Goal: Task Accomplishment & Management: Manage account settings

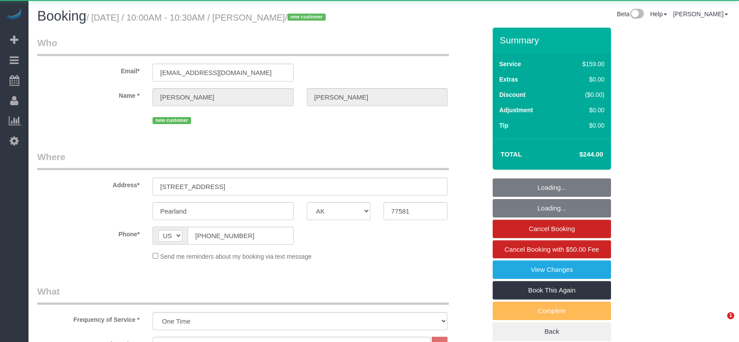
select select "[GEOGRAPHIC_DATA]"
select select "3"
select select "object:1957"
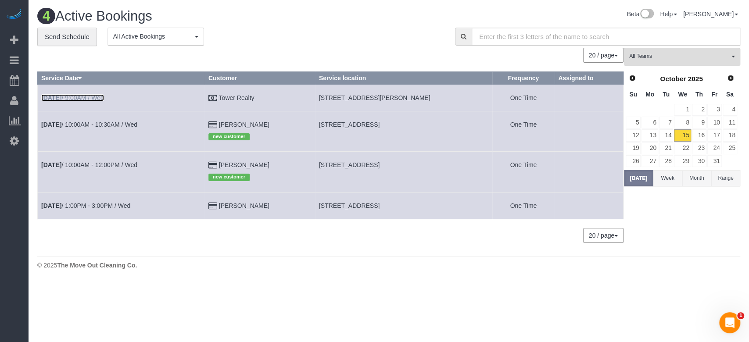
click at [84, 96] on link "[DATE] 9:00AM / Wed" at bounding box center [72, 97] width 63 height 7
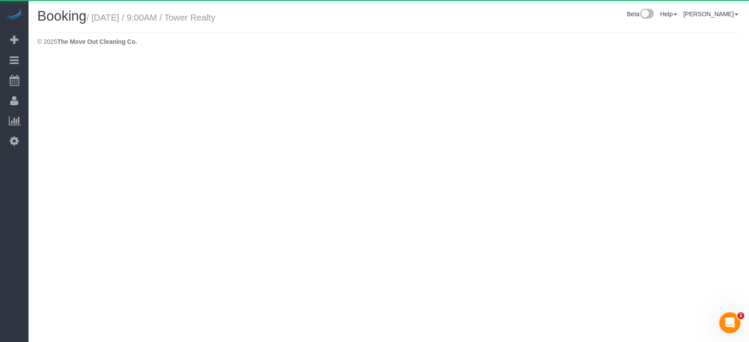
select select "[GEOGRAPHIC_DATA]"
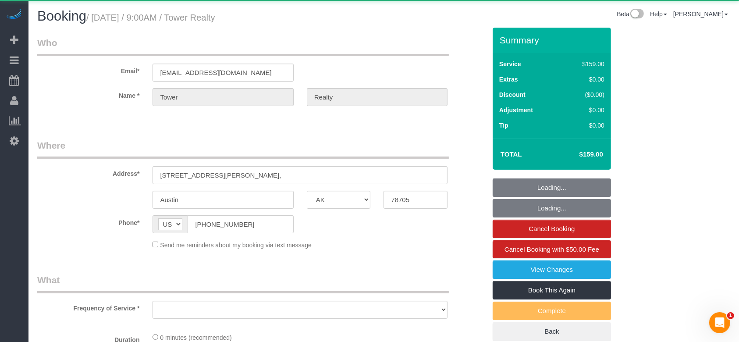
select select "object:2453"
select select "3"
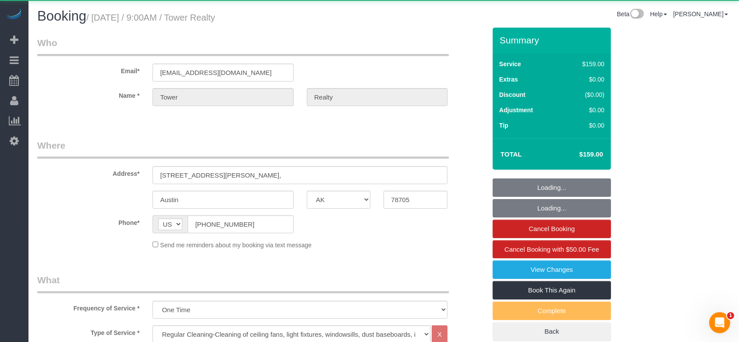
select select "object:2479"
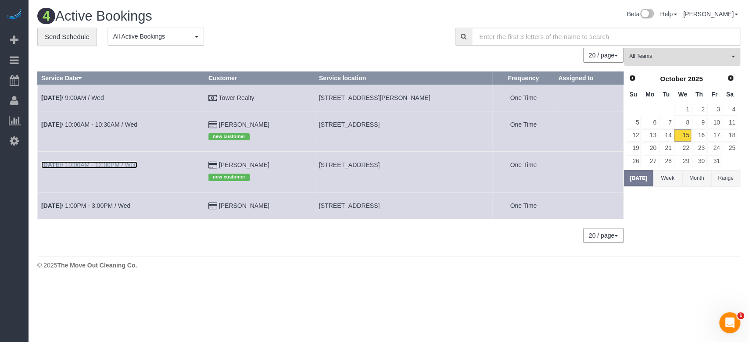
click at [106, 163] on link "[DATE] 10:00AM - 12:00PM / Wed" at bounding box center [89, 164] width 96 height 7
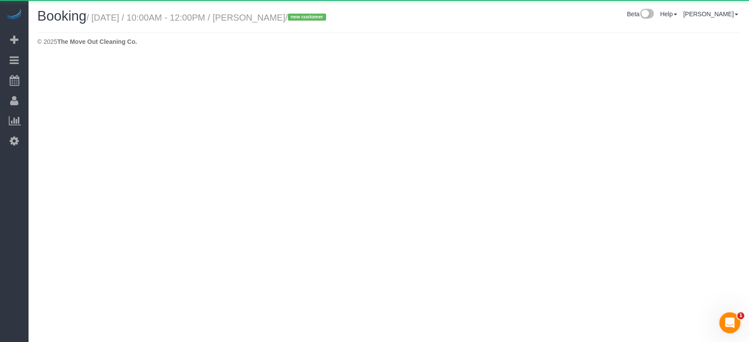
select select "[GEOGRAPHIC_DATA]"
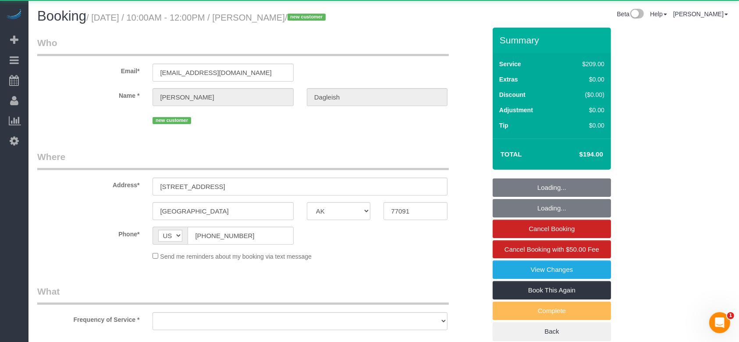
select select "object:2929"
select select "string:fspay-3bbc7cbd-b785-4f8f-b150-b199b7e7e293"
select select "3"
select select "object:3007"
select select "spot60"
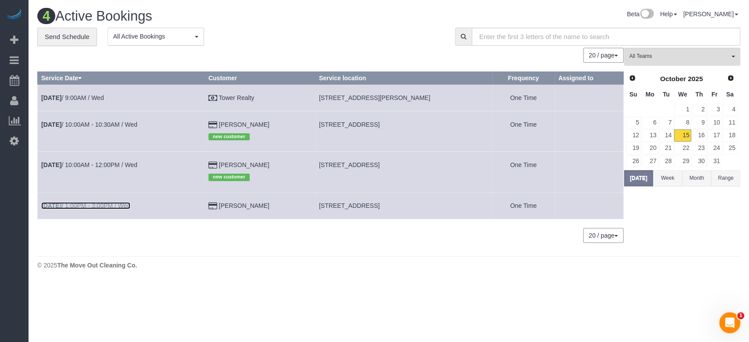
click at [87, 206] on link "[DATE] 1:00PM - 3:00PM / Wed" at bounding box center [85, 205] width 89 height 7
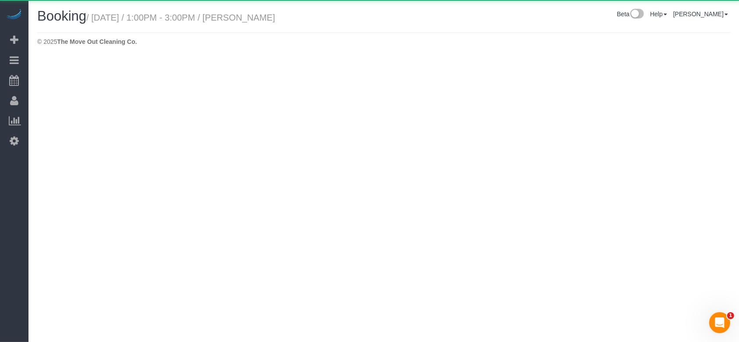
select select "[GEOGRAPHIC_DATA]"
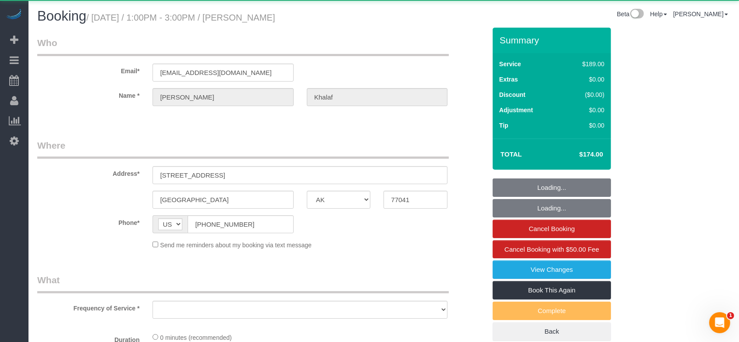
select select "object:3455"
select select "string:fspay-b14bca1f-e26c-47f1-8ad8-ad85069ad83b"
select select "3"
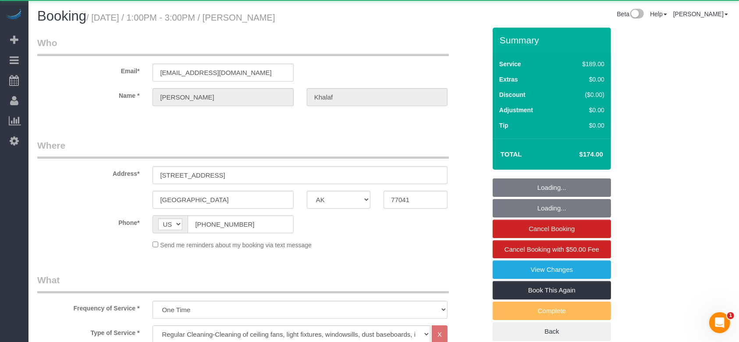
select select "object:3528"
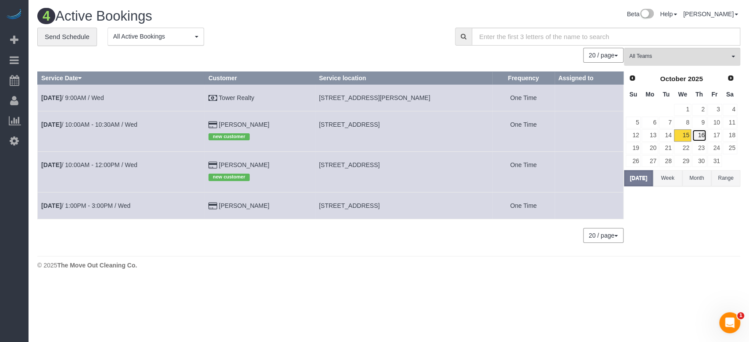
click at [702, 133] on link "16" at bounding box center [699, 135] width 14 height 12
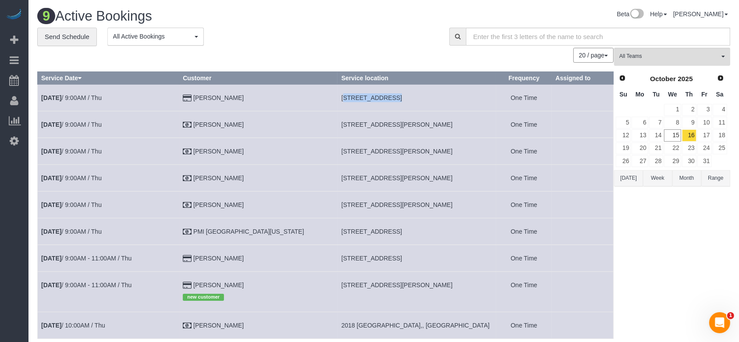
drag, startPoint x: 319, startPoint y: 97, endPoint x: 359, endPoint y: 98, distance: 40.4
click at [359, 98] on span "[STREET_ADDRESS]" at bounding box center [372, 97] width 61 height 7
copy span "[STREET_ADDRESS][PERSON_NAME],"
drag, startPoint x: 318, startPoint y: 123, endPoint x: 382, endPoint y: 120, distance: 63.2
click at [382, 120] on td "[STREET_ADDRESS][PERSON_NAME]" at bounding box center [417, 124] width 159 height 27
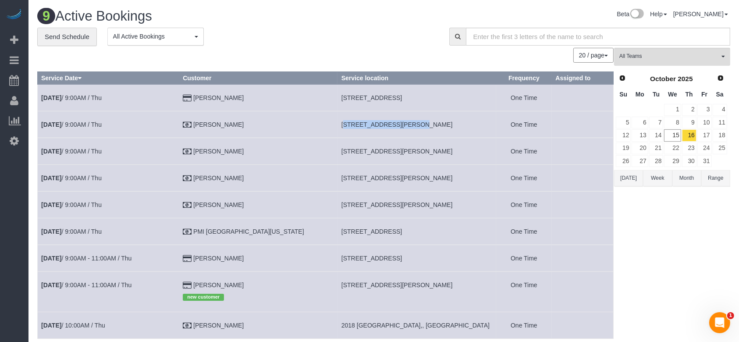
copy span "[STREET_ADDRESS][PERSON_NAME]"
drag, startPoint x: 320, startPoint y: 149, endPoint x: 375, endPoint y: 151, distance: 55.3
click at [375, 151] on span "[STREET_ADDRESS][PERSON_NAME]" at bounding box center [397, 151] width 111 height 7
copy span "[STREET_ADDRESS][PERSON_NAME],,"
drag, startPoint x: 318, startPoint y: 175, endPoint x: 373, endPoint y: 180, distance: 54.6
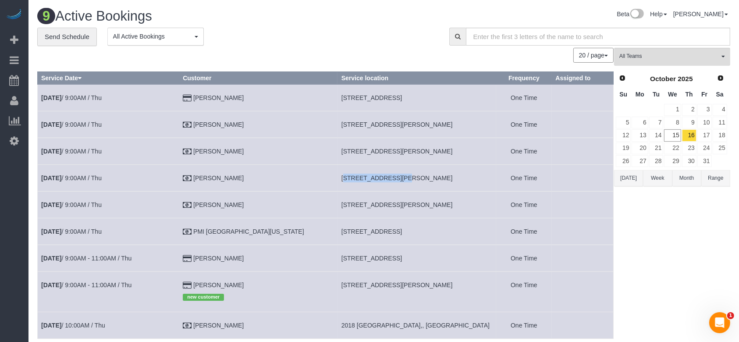
click at [373, 180] on span "[STREET_ADDRESS][PERSON_NAME]" at bounding box center [397, 178] width 111 height 7
copy span "[STREET_ADDRESS][PERSON_NAME]"
drag, startPoint x: 318, startPoint y: 203, endPoint x: 372, endPoint y: 206, distance: 53.6
click at [372, 206] on span "[STREET_ADDRESS][PERSON_NAME]" at bounding box center [397, 204] width 111 height 7
copy span "[STREET_ADDRESS][PERSON_NAME],,"
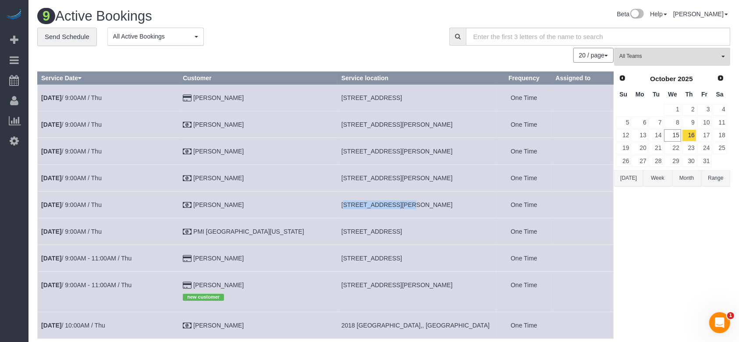
drag, startPoint x: 319, startPoint y: 229, endPoint x: 367, endPoint y: 233, distance: 47.5
click at [367, 233] on span "[STREET_ADDRESS]" at bounding box center [372, 231] width 61 height 7
copy span "[STREET_ADDRESS],,"
drag, startPoint x: 319, startPoint y: 257, endPoint x: 374, endPoint y: 260, distance: 54.5
click at [374, 260] on span "[STREET_ADDRESS]" at bounding box center [372, 258] width 61 height 7
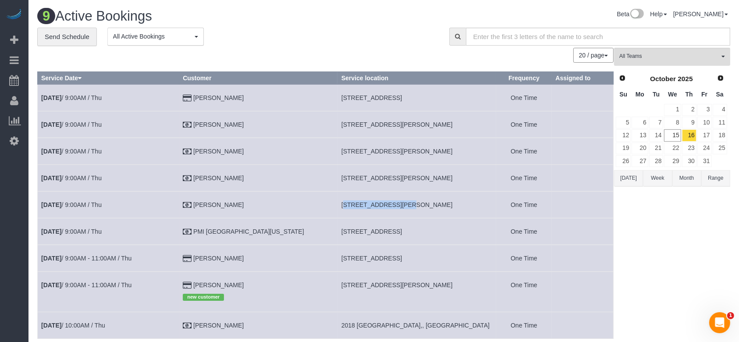
copy span "[STREET_ADDRESS],"
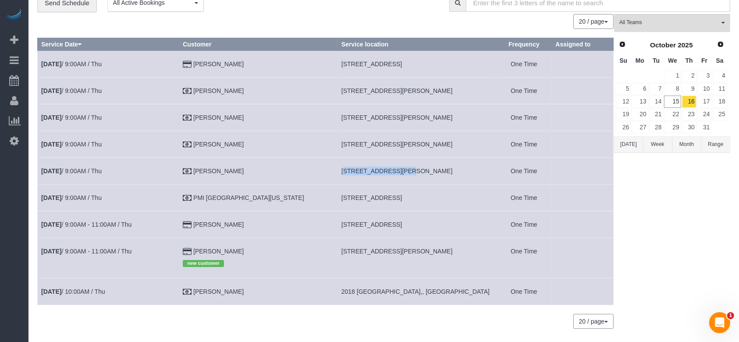
scroll to position [60, 0]
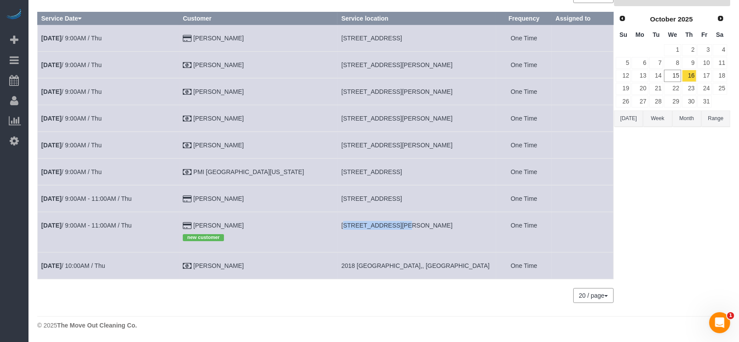
drag, startPoint x: 318, startPoint y: 225, endPoint x: 369, endPoint y: 226, distance: 51.3
click at [369, 226] on span "[STREET_ADDRESS][PERSON_NAME]" at bounding box center [397, 225] width 111 height 7
copy span "[STREET_ADDRESS][PERSON_NAME]"
drag, startPoint x: 318, startPoint y: 265, endPoint x: 354, endPoint y: 267, distance: 36.0
click at [354, 267] on td "2018 [GEOGRAPHIC_DATA],, [GEOGRAPHIC_DATA]" at bounding box center [417, 266] width 159 height 27
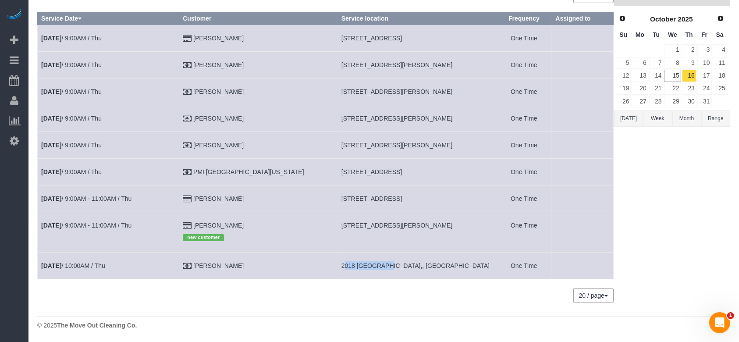
copy span "2018 [GEOGRAPHIC_DATA],,"
click at [709, 79] on link "17" at bounding box center [705, 76] width 14 height 12
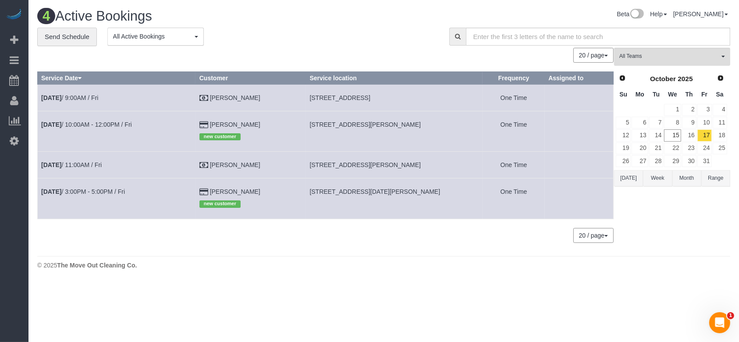
scroll to position [0, 0]
drag, startPoint x: 305, startPoint y: 96, endPoint x: 357, endPoint y: 96, distance: 51.8
click at [357, 96] on td "[STREET_ADDRESS]" at bounding box center [400, 97] width 180 height 27
copy span "[STREET_ADDRESS],"
drag, startPoint x: 306, startPoint y: 124, endPoint x: 350, endPoint y: 123, distance: 44.7
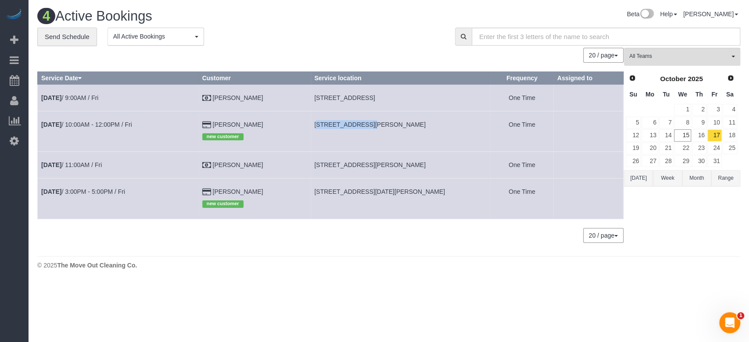
click at [350, 123] on span "[STREET_ADDRESS][PERSON_NAME]" at bounding box center [369, 124] width 111 height 7
drag, startPoint x: 305, startPoint y: 164, endPoint x: 350, endPoint y: 169, distance: 45.9
click at [350, 169] on td "[STREET_ADDRESS][PERSON_NAME]" at bounding box center [400, 165] width 180 height 27
drag, startPoint x: 304, startPoint y: 189, endPoint x: 368, endPoint y: 190, distance: 64.0
click at [368, 190] on td "[STREET_ADDRESS][DATE][PERSON_NAME]" at bounding box center [400, 198] width 180 height 40
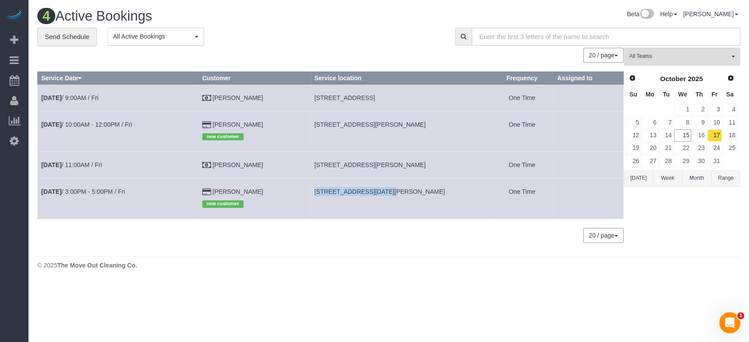
drag, startPoint x: 306, startPoint y: 98, endPoint x: 415, endPoint y: 99, distance: 109.6
click at [415, 99] on td "[STREET_ADDRESS]" at bounding box center [400, 97] width 180 height 27
click at [89, 91] on td "[DATE] 9:00AM / Fri" at bounding box center [118, 97] width 161 height 27
click at [87, 94] on link "[DATE] 9:00AM / Fri" at bounding box center [69, 97] width 57 height 7
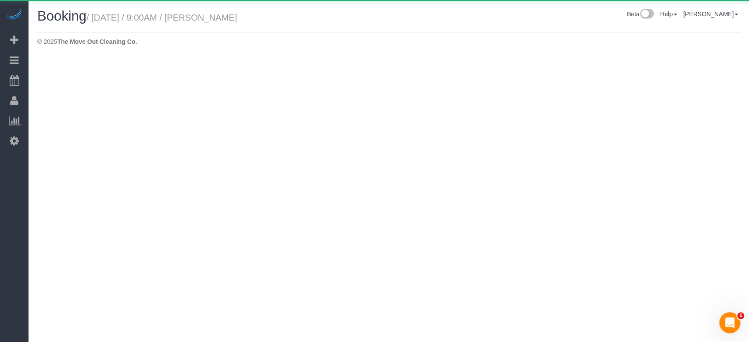
select select "[GEOGRAPHIC_DATA]"
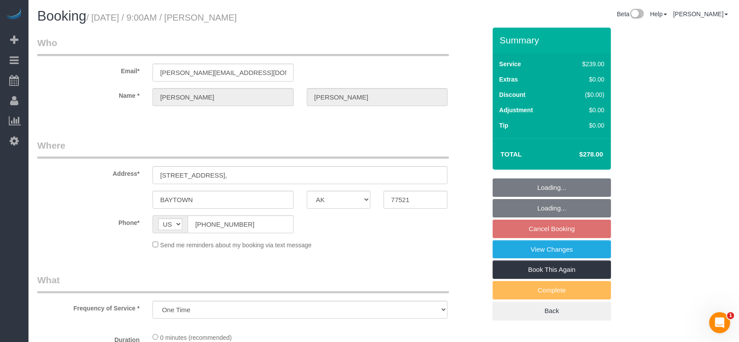
select select "object:4182"
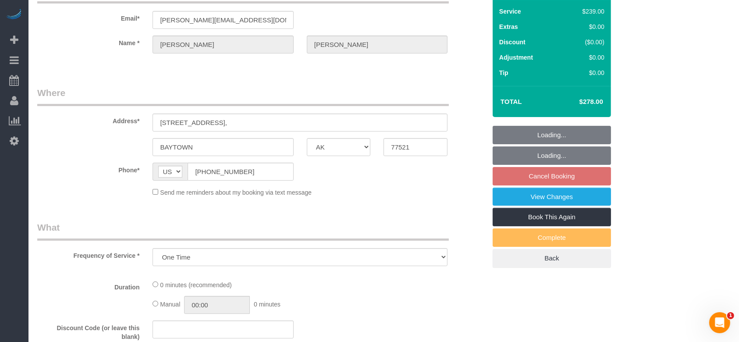
select select "3"
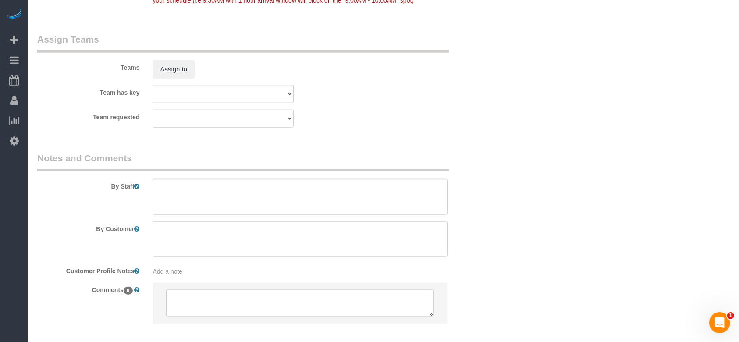
scroll to position [643, 0]
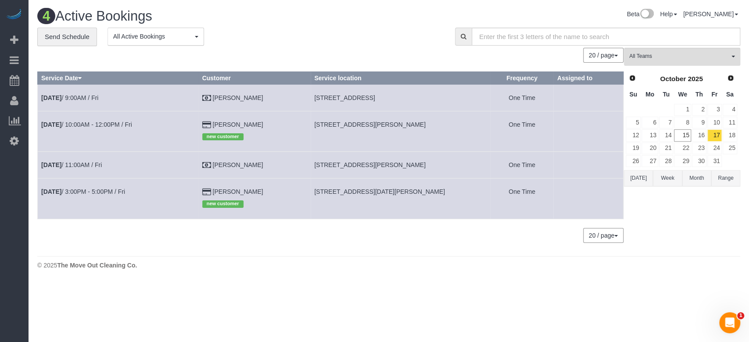
drag, startPoint x: 306, startPoint y: 164, endPoint x: 405, endPoint y: 166, distance: 99.1
click at [405, 166] on span "[STREET_ADDRESS][PERSON_NAME]" at bounding box center [369, 164] width 111 height 7
click at [83, 163] on link "[DATE] 11:00AM / Fri" at bounding box center [71, 164] width 61 height 7
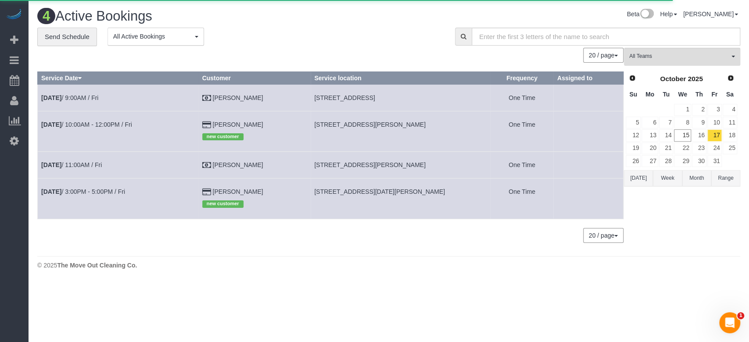
select select "[GEOGRAPHIC_DATA]"
select select "3"
select select "string:check"
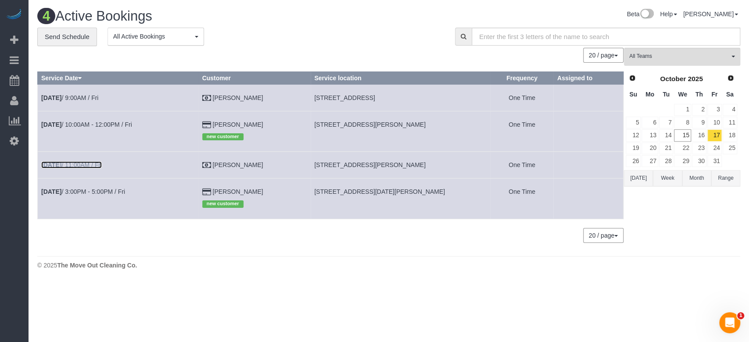
click at [98, 168] on link "[DATE] 11:00AM / Fri" at bounding box center [71, 164] width 61 height 7
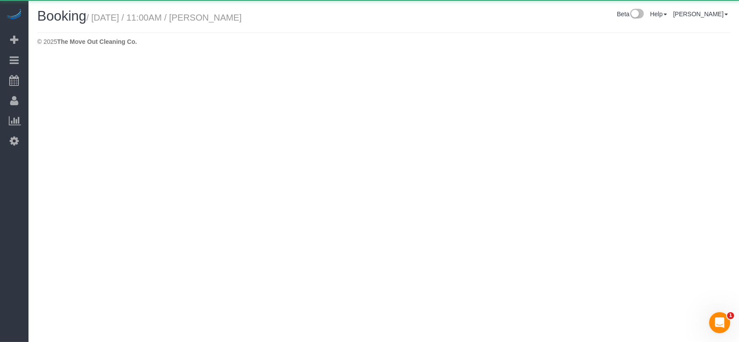
select select "[GEOGRAPHIC_DATA]"
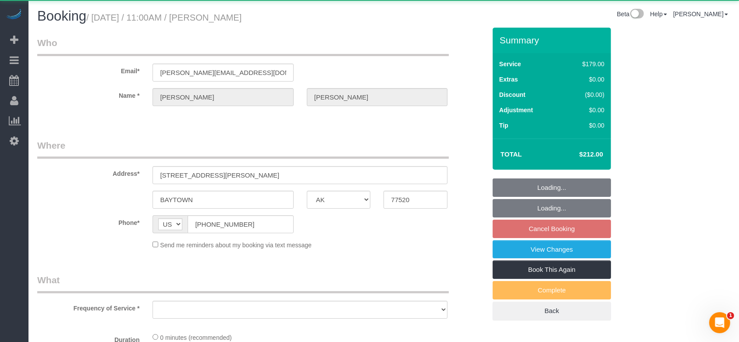
select select "object:5133"
select select "3"
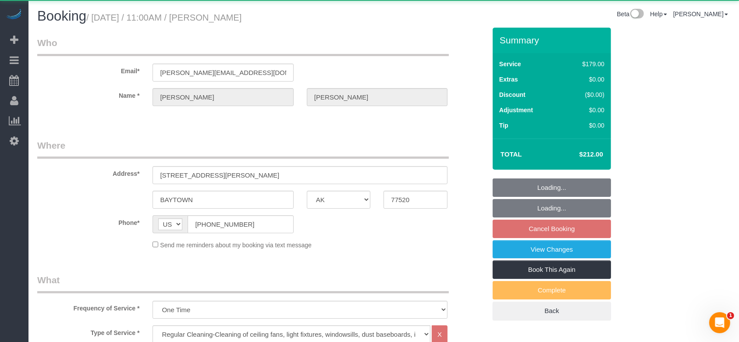
select select "object:5206"
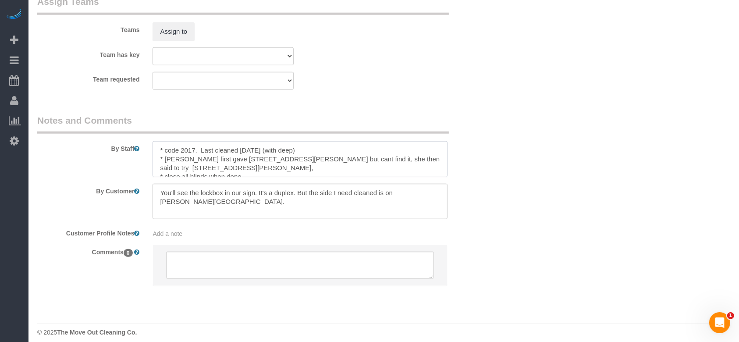
drag, startPoint x: 165, startPoint y: 152, endPoint x: 194, endPoint y: 153, distance: 28.5
click at [194, 153] on textarea at bounding box center [300, 159] width 295 height 36
drag, startPoint x: 164, startPoint y: 160, endPoint x: 256, endPoint y: 170, distance: 91.8
click at [256, 170] on textarea at bounding box center [300, 159] width 295 height 36
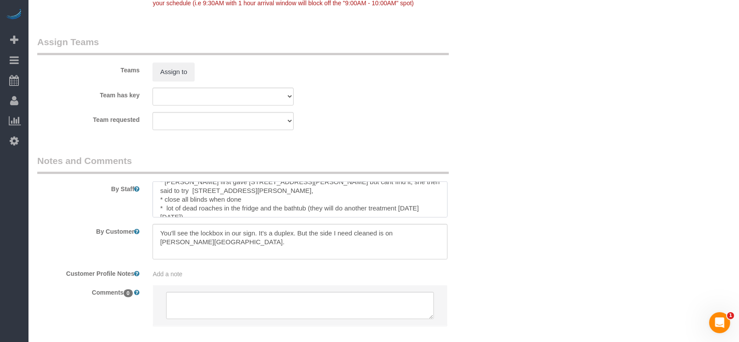
scroll to position [877, 0]
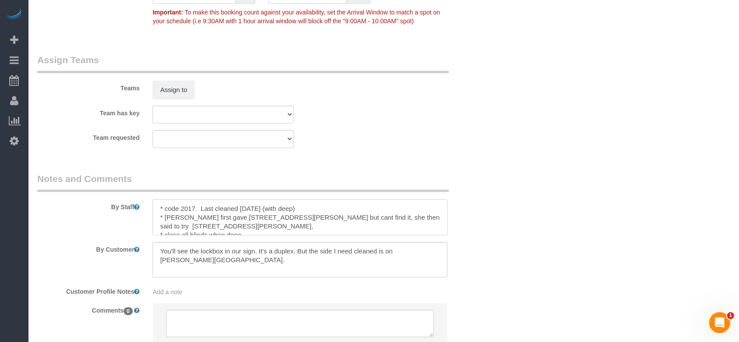
scroll to position [18, 0]
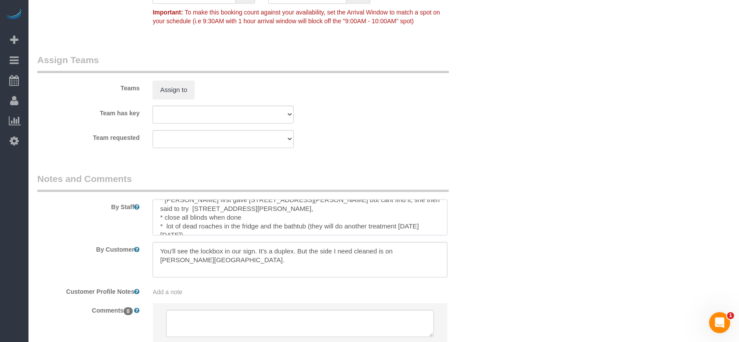
drag, startPoint x: 157, startPoint y: 220, endPoint x: 331, endPoint y: 214, distance: 174.2
click at [331, 214] on textarea at bounding box center [300, 218] width 295 height 36
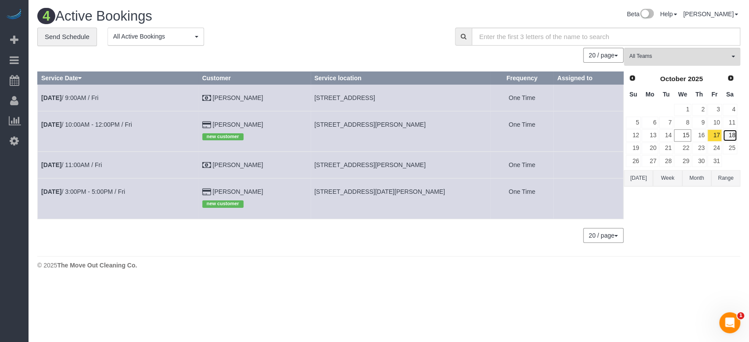
click at [729, 137] on link "18" at bounding box center [729, 135] width 14 height 12
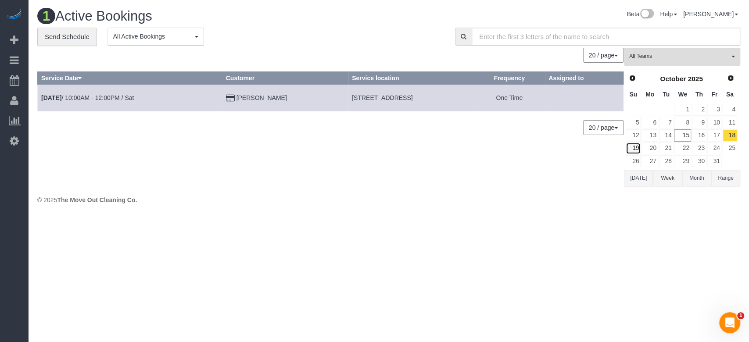
click at [636, 146] on link "19" at bounding box center [632, 149] width 15 height 12
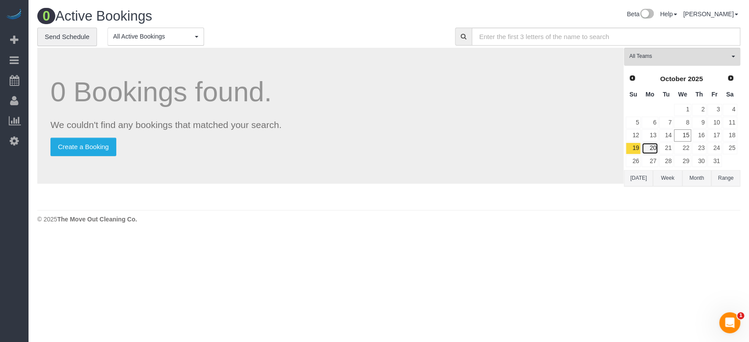
click at [655, 147] on link "20" at bounding box center [649, 149] width 16 height 12
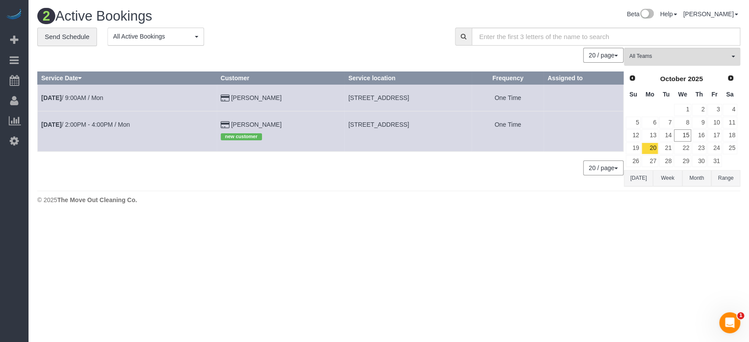
click at [635, 175] on button "[DATE]" at bounding box center [638, 178] width 29 height 16
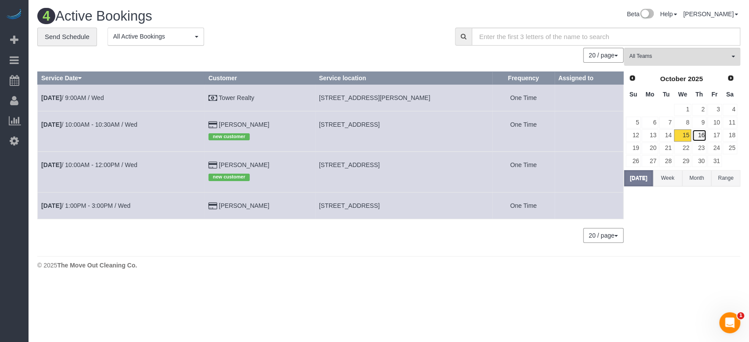
click at [696, 133] on link "16" at bounding box center [699, 135] width 14 height 12
